Goal: Information Seeking & Learning: Learn about a topic

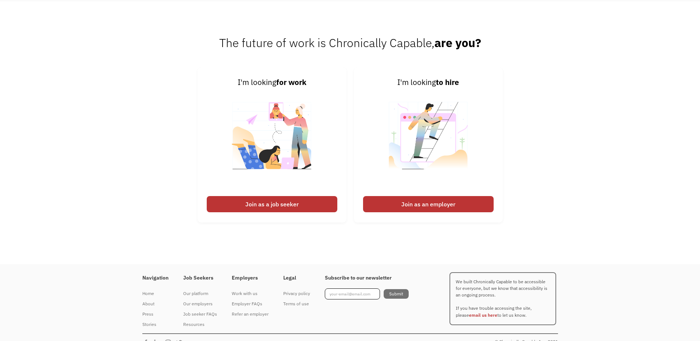
scroll to position [1843, 0]
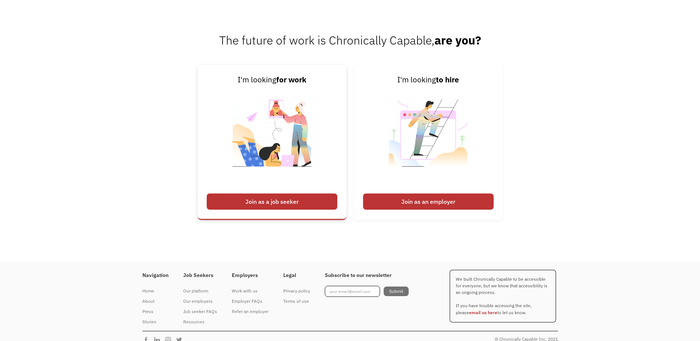
click at [271, 200] on div "Join as a job seeker" at bounding box center [272, 201] width 131 height 16
click at [148, 302] on div "About" at bounding box center [155, 301] width 26 height 9
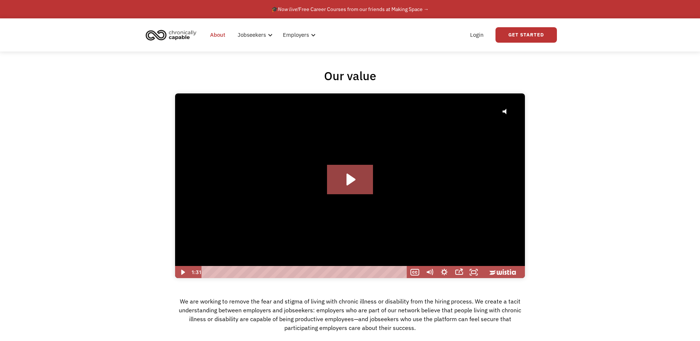
click at [183, 37] on img "home" at bounding box center [170, 35] width 55 height 16
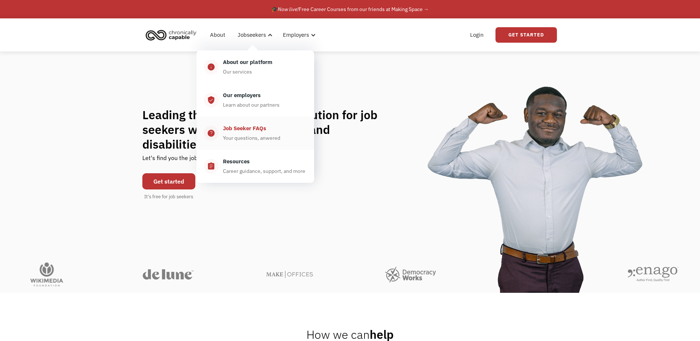
click at [243, 139] on div "Your questions, anwered" at bounding box center [251, 137] width 57 height 9
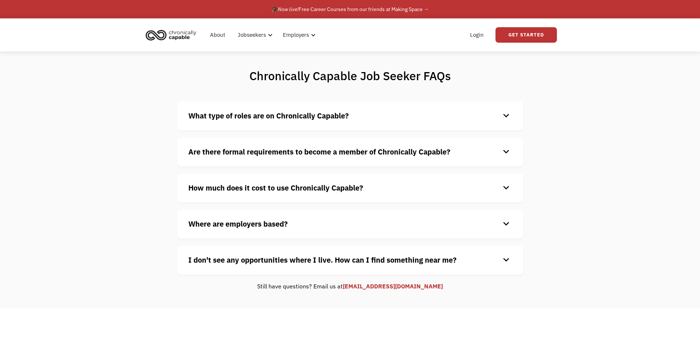
click at [409, 229] on h4 "Where are employers based?" at bounding box center [344, 223] width 312 height 11
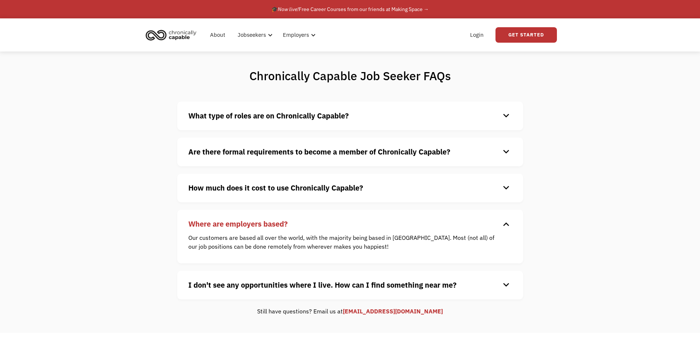
click at [377, 292] on div "I don't see any opportunities where I live. How can I find something near me? k…" at bounding box center [350, 285] width 346 height 29
click at [503, 285] on div "keyboard_arrow_down" at bounding box center [506, 284] width 12 height 11
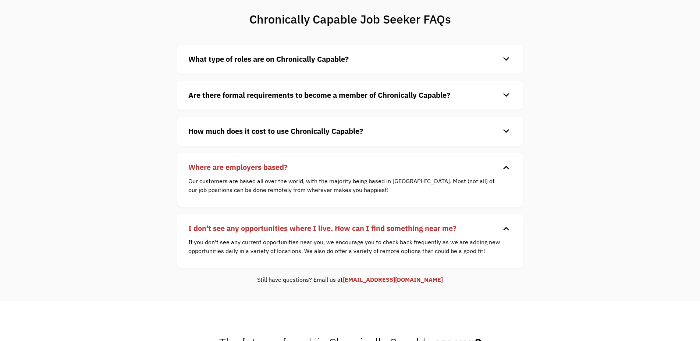
scroll to position [79, 0]
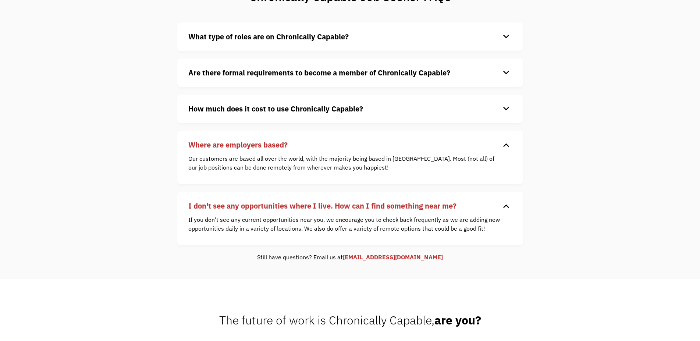
click at [398, 111] on h4 "How much does it cost to use Chronically Capable?" at bounding box center [344, 108] width 312 height 11
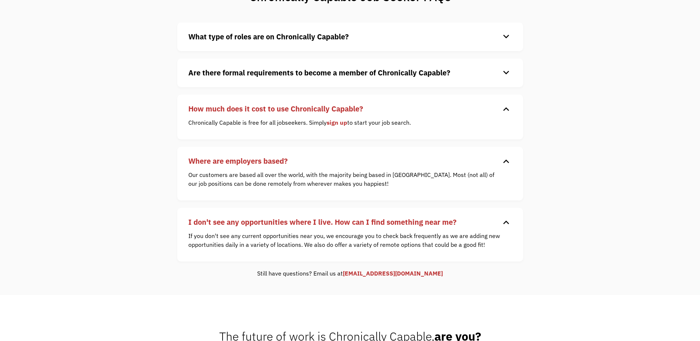
click at [505, 73] on div "keyboard_arrow_down" at bounding box center [506, 72] width 12 height 11
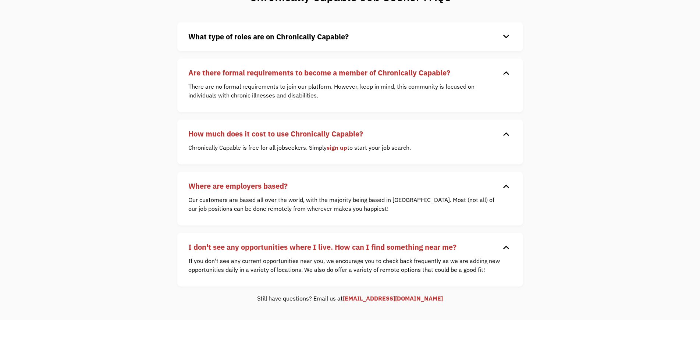
scroll to position [0, 0]
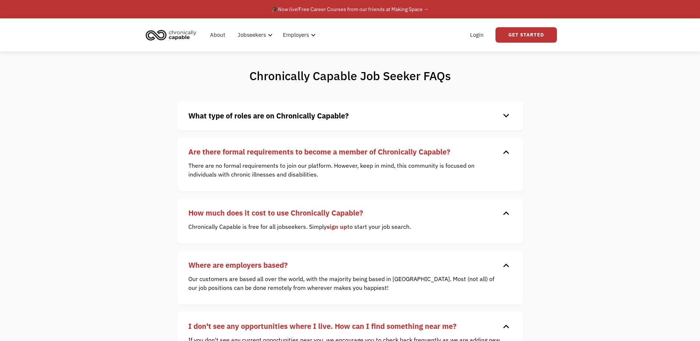
click at [586, 165] on div "Chronically Capable Job Seeker FAQs What type of roles are on Chronically Capab…" at bounding box center [350, 224] width 700 height 347
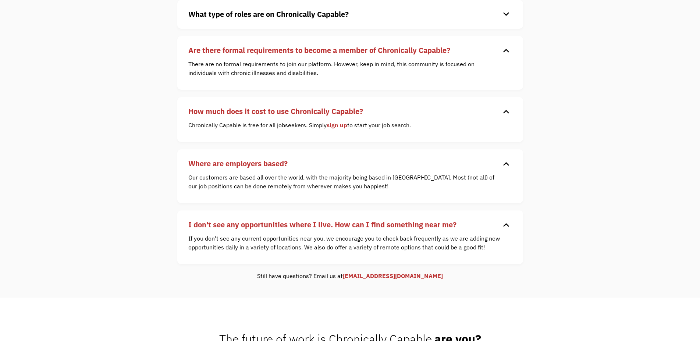
scroll to position [103, 0]
